Goal: Task Accomplishment & Management: Manage account settings

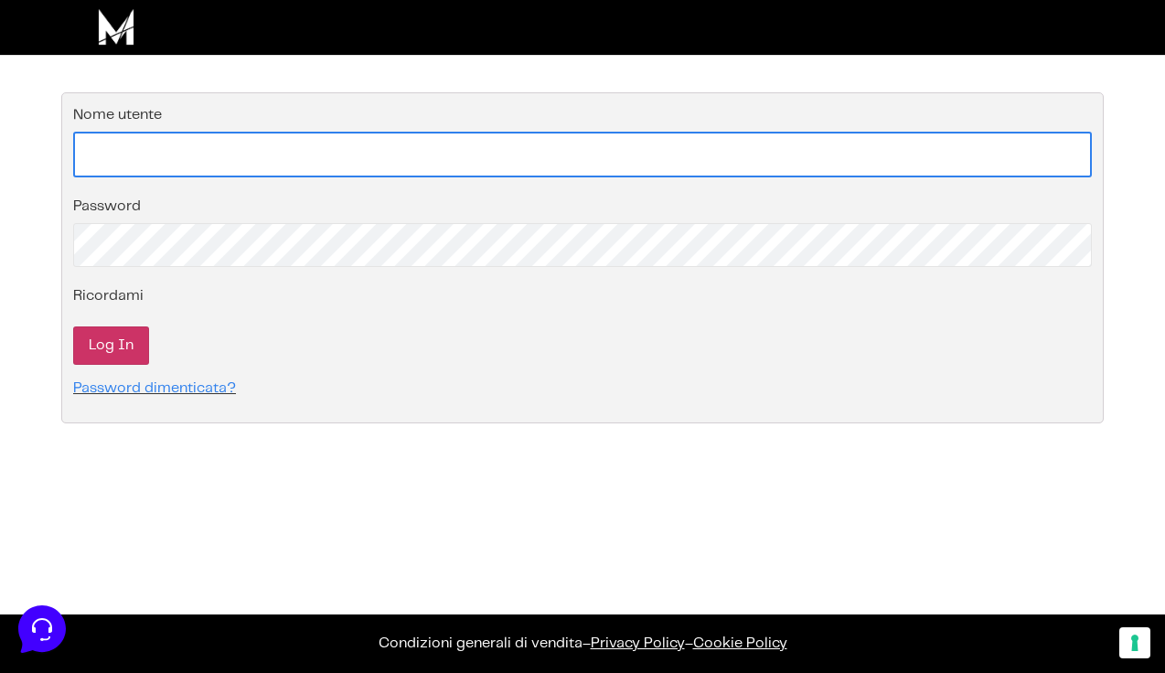
type input "[EMAIL_ADDRESS][DOMAIN_NAME]"
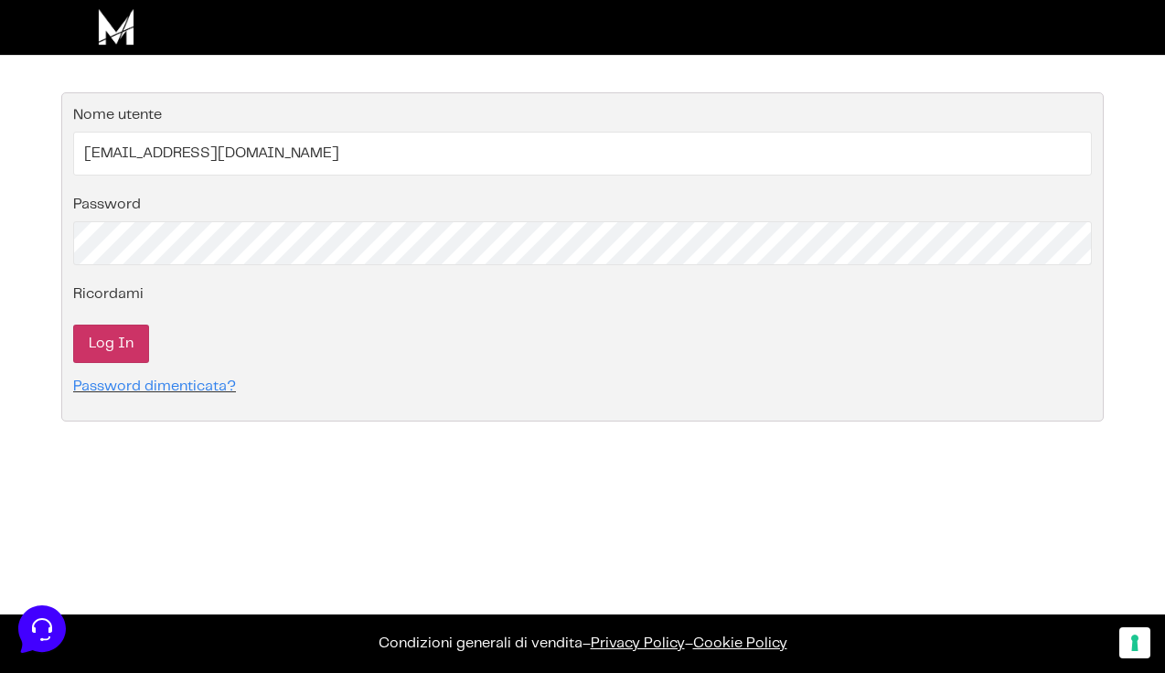
click at [116, 335] on input "Log In" at bounding box center [111, 344] width 76 height 38
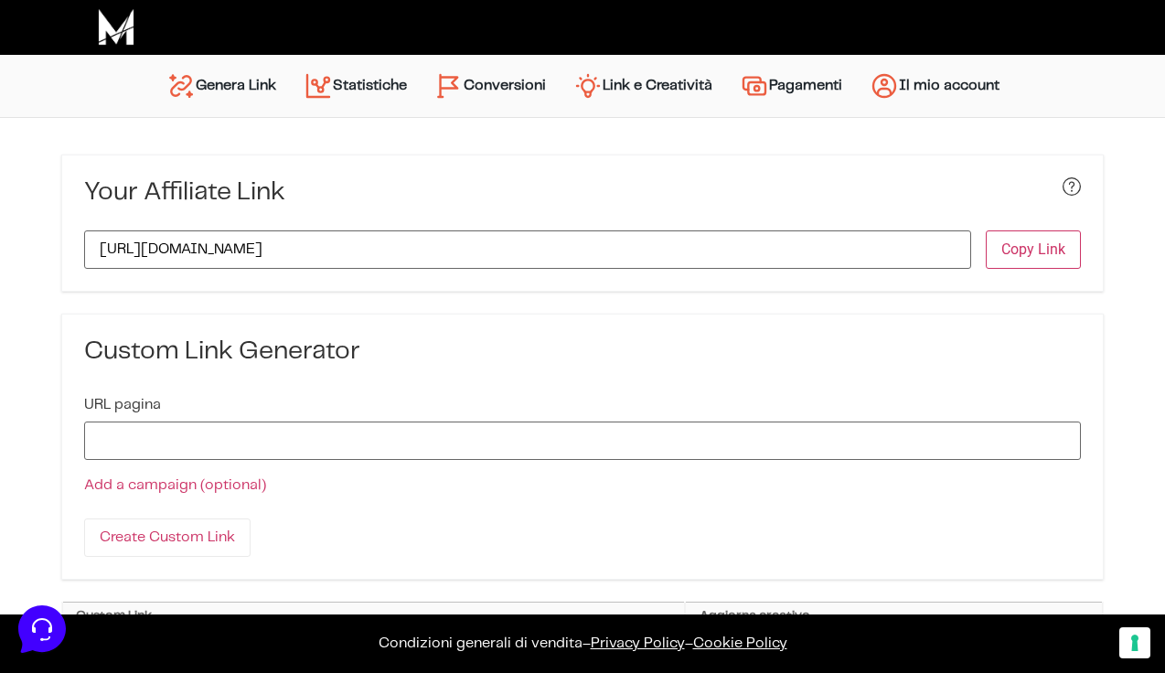
click at [519, 80] on link "Conversioni" at bounding box center [490, 86] width 139 height 44
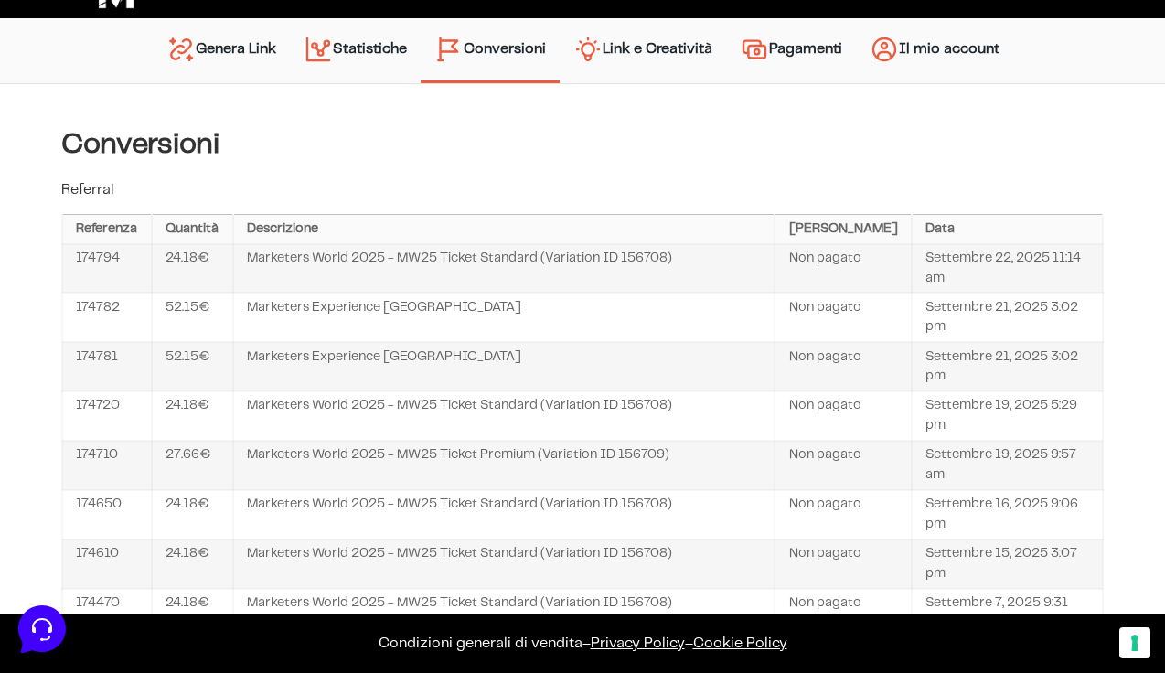
scroll to position [32, 0]
